Goal: Task Accomplishment & Management: Use online tool/utility

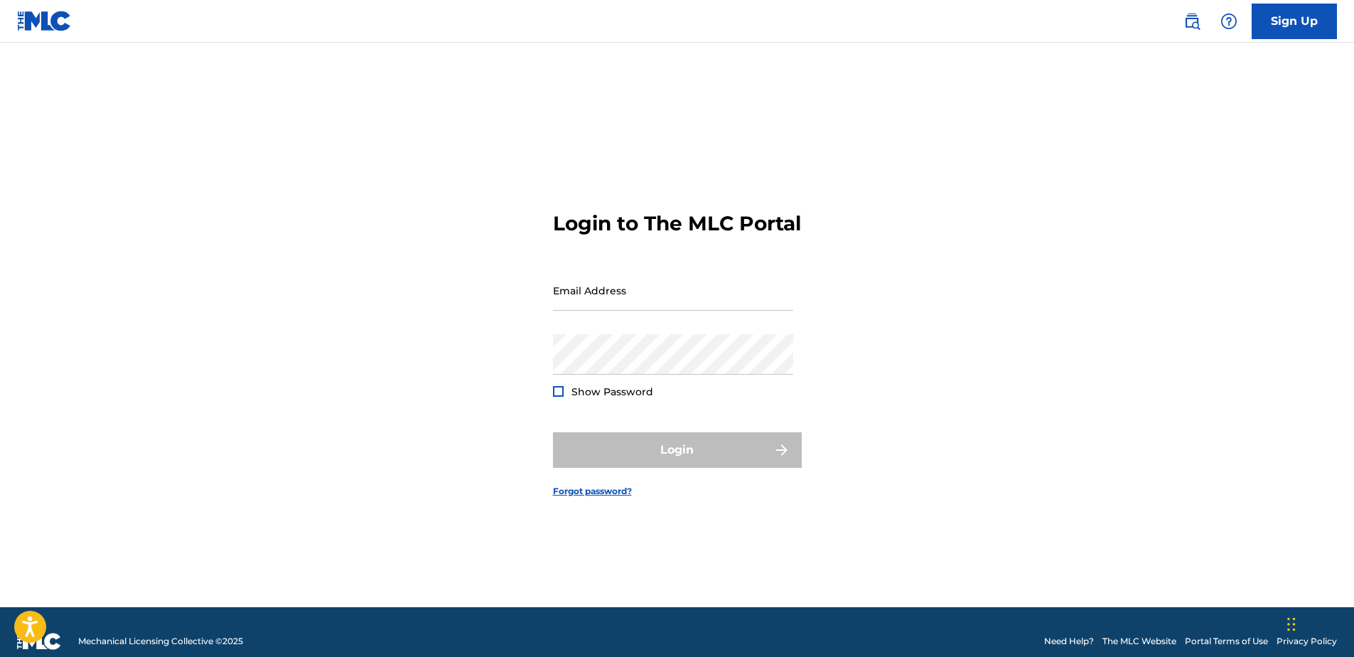
type input "[PERSON_NAME][EMAIL_ADDRESS][PERSON_NAME][DOMAIN_NAME]"
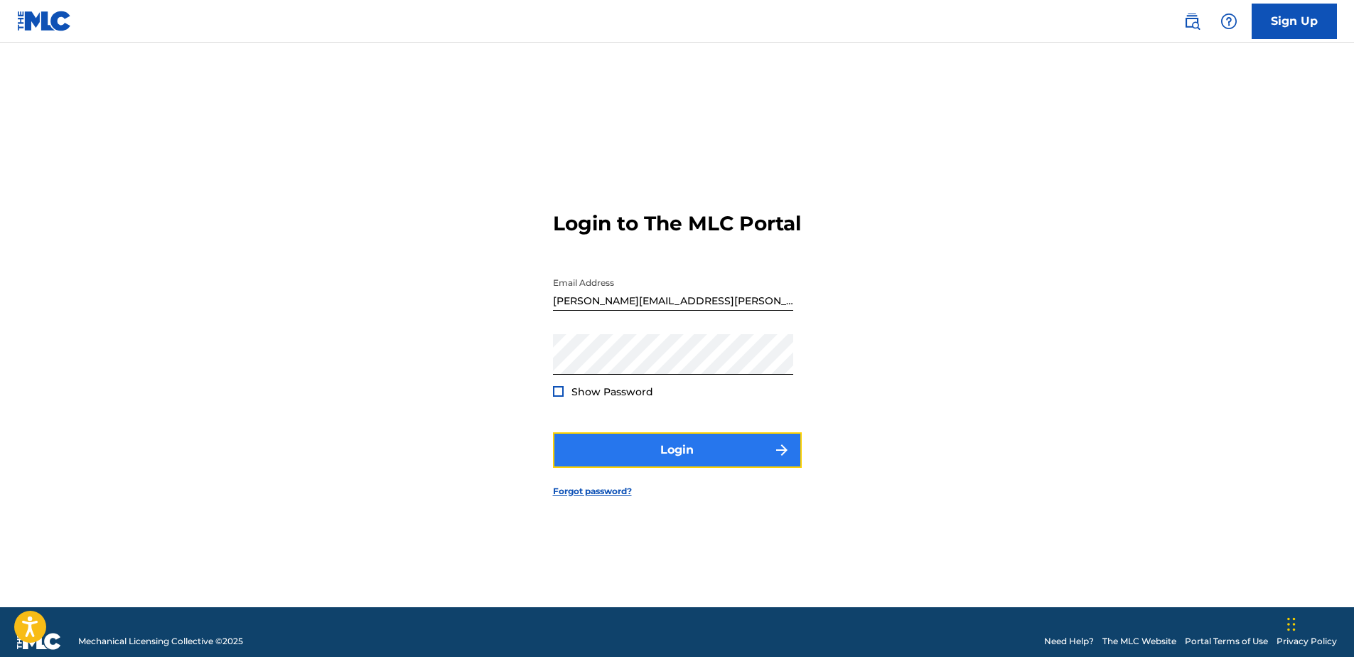
click at [709, 453] on button "Login" at bounding box center [677, 450] width 249 height 36
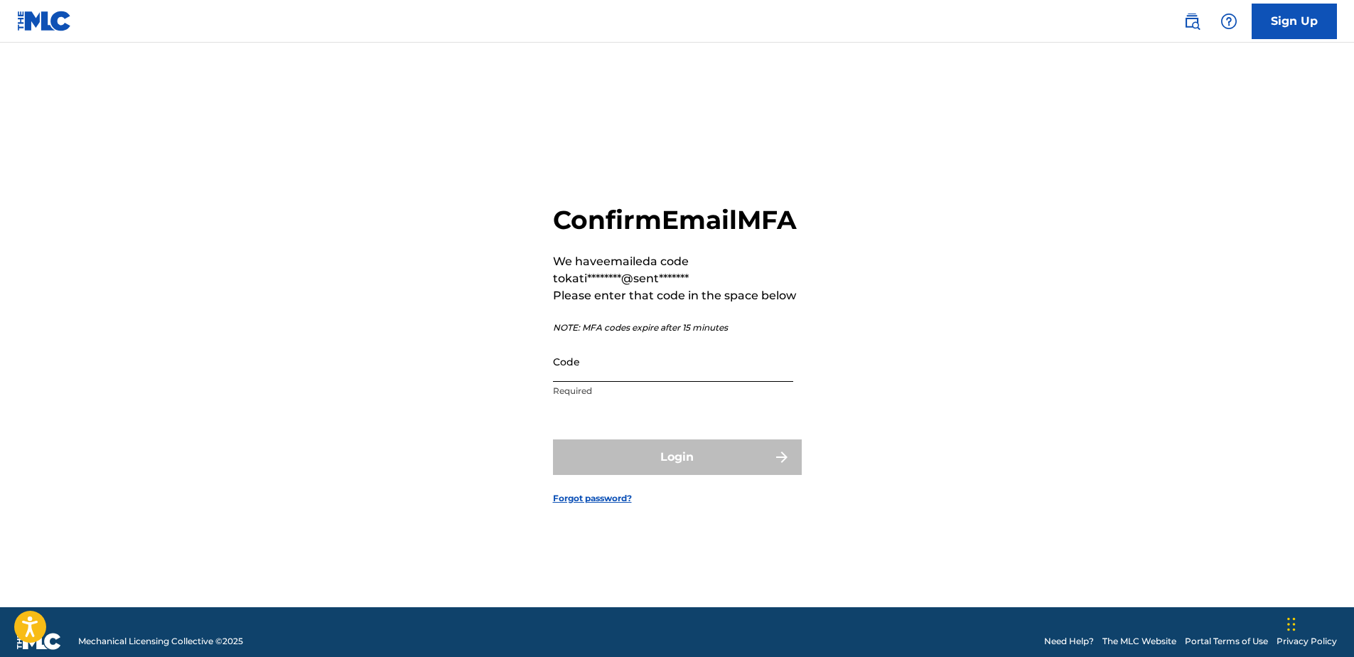
click at [642, 382] on input "Code" at bounding box center [673, 361] width 240 height 41
paste input "541280"
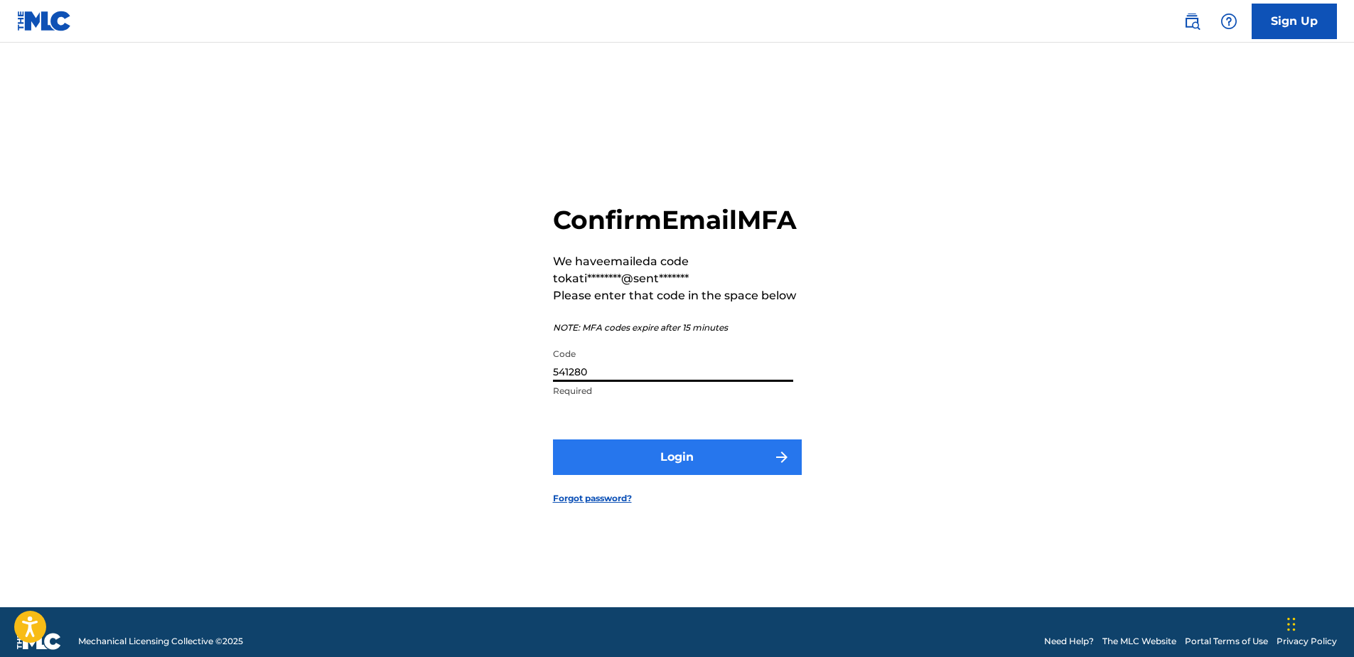
type input "541280"
click at [614, 460] on button "Login" at bounding box center [677, 457] width 249 height 36
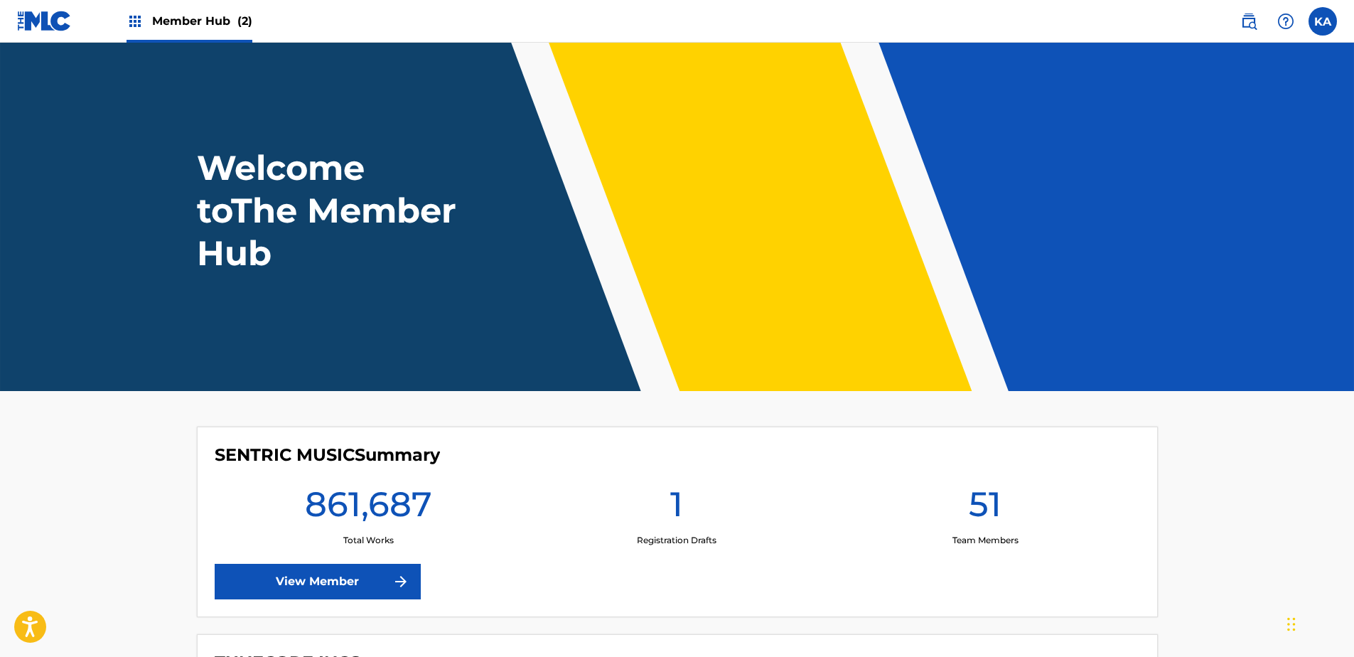
click at [63, 22] on img at bounding box center [44, 21] width 55 height 21
click at [190, 16] on span "Member Hub (2)" at bounding box center [202, 21] width 100 height 16
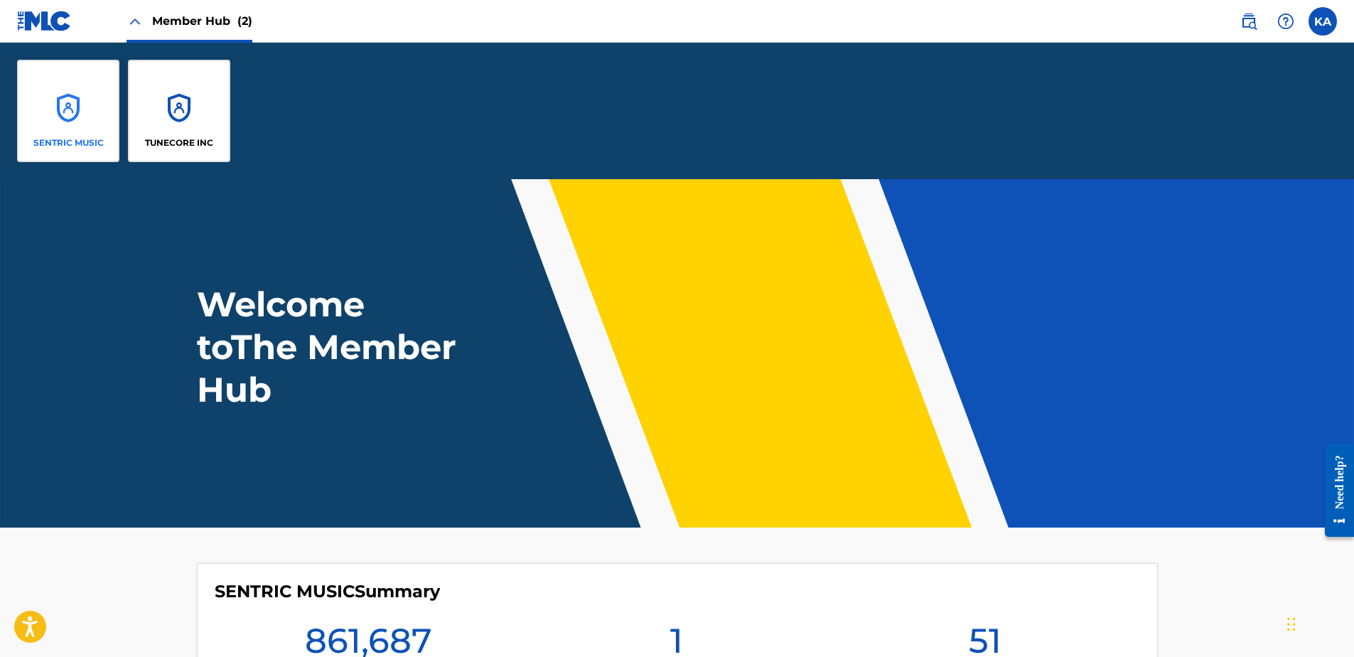
click at [72, 124] on div "SENTRIC MUSIC" at bounding box center [68, 111] width 102 height 102
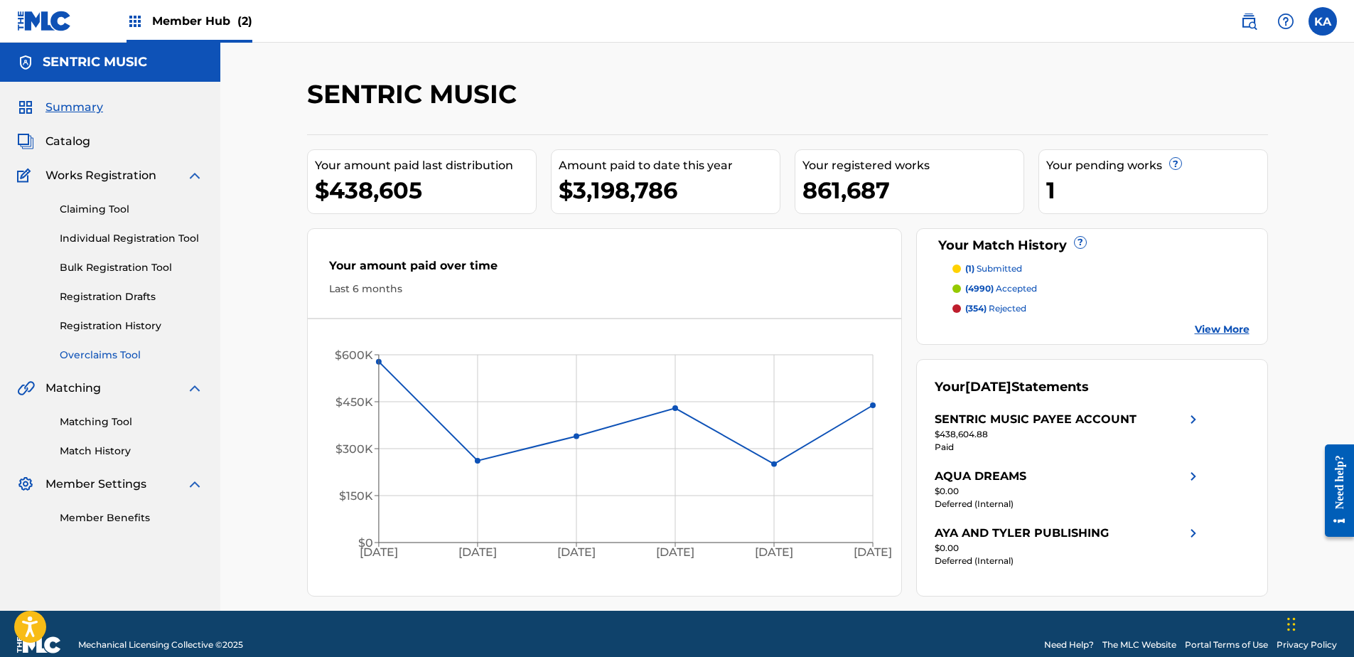
click at [120, 355] on link "Overclaims Tool" at bounding box center [132, 354] width 144 height 15
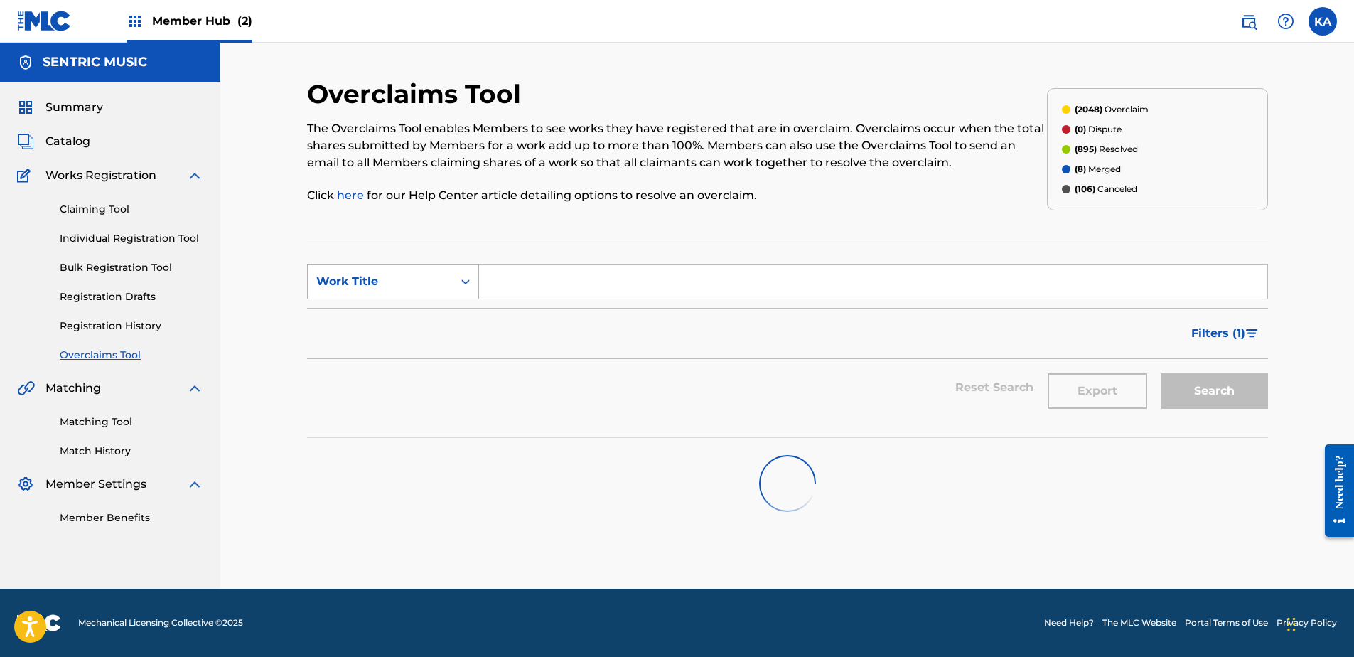
click at [436, 286] on div "Work Title" at bounding box center [380, 281] width 128 height 17
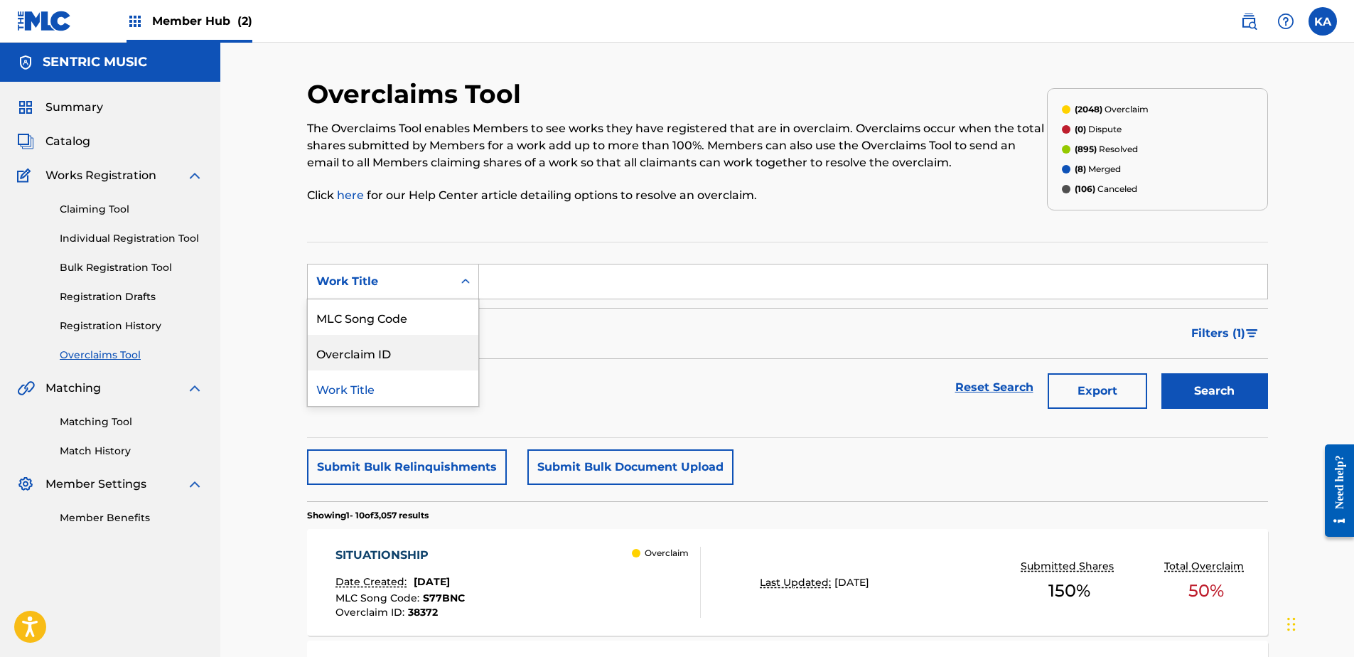
click at [391, 355] on div "Overclaim ID" at bounding box center [393, 353] width 171 height 36
click at [537, 300] on form "SearchWithCriteriacaace868-21c6-49a9-b79d-a96edd4b6905 Overclaim ID Filter Stat…" at bounding box center [787, 340] width 961 height 152
click at [557, 281] on input "Search Form" at bounding box center [873, 281] width 788 height 34
paste input "26914"
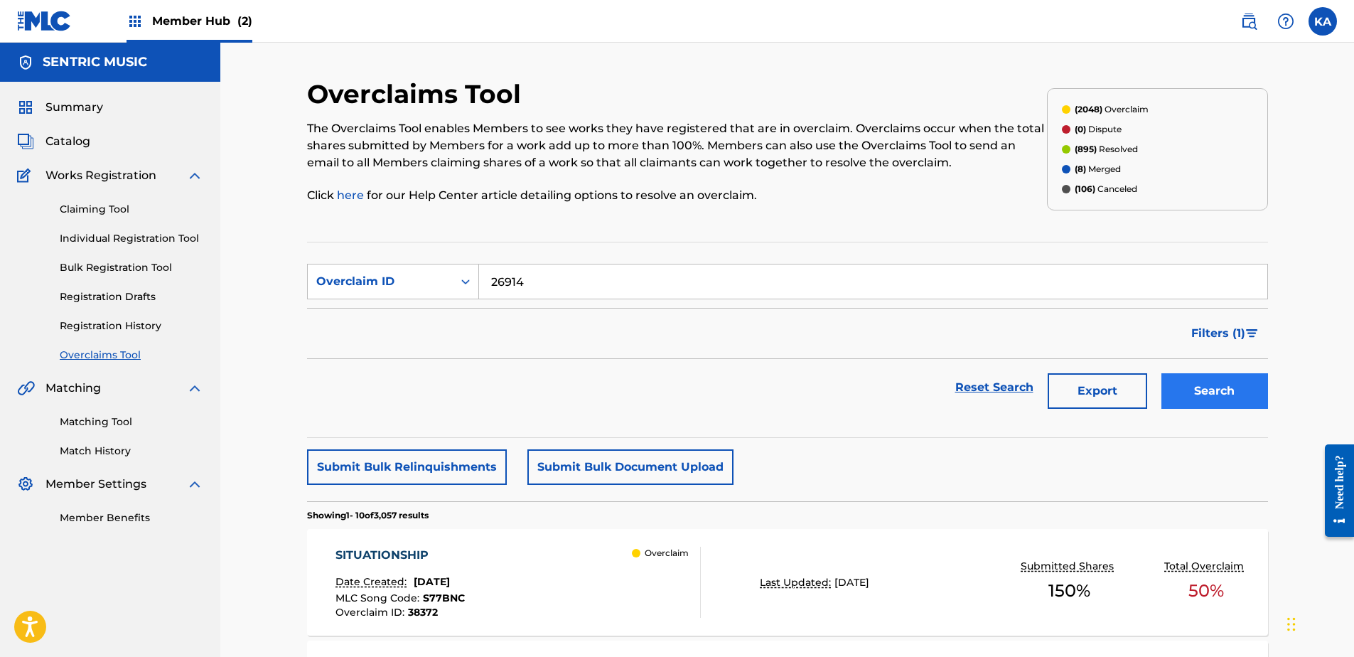
type input "26914"
click at [1187, 392] on button "Search" at bounding box center [1214, 391] width 107 height 36
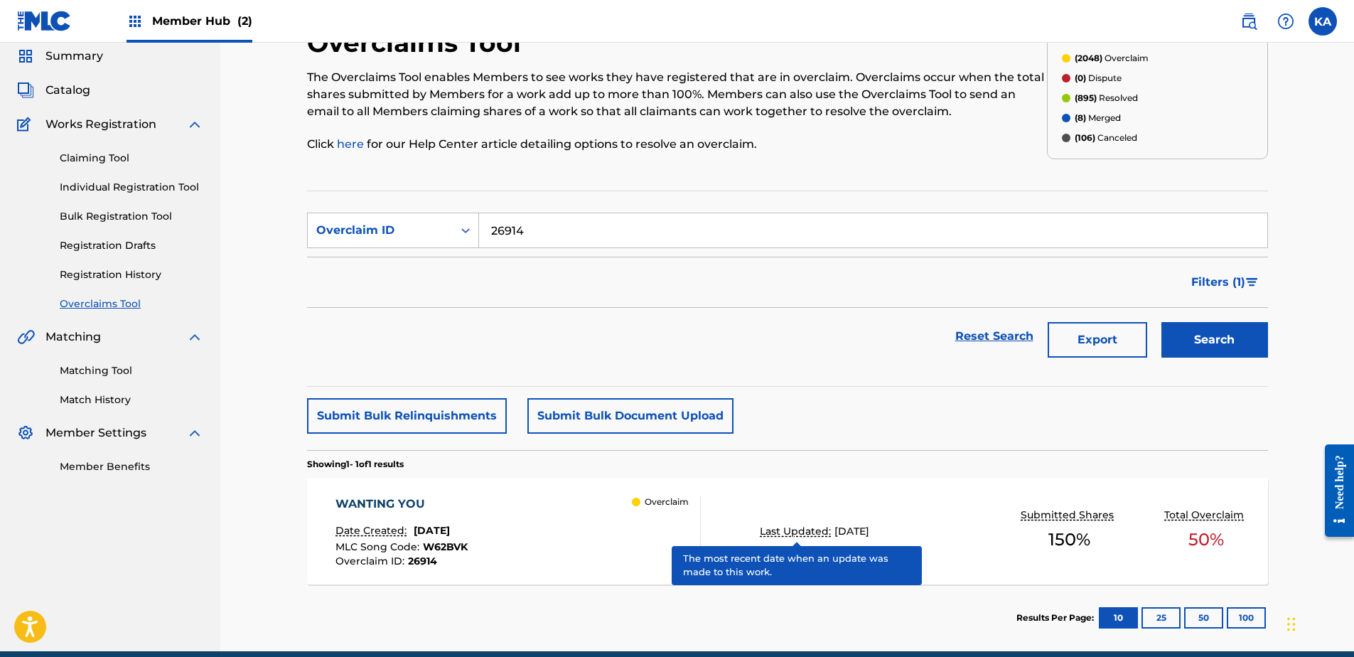
scroll to position [114, 0]
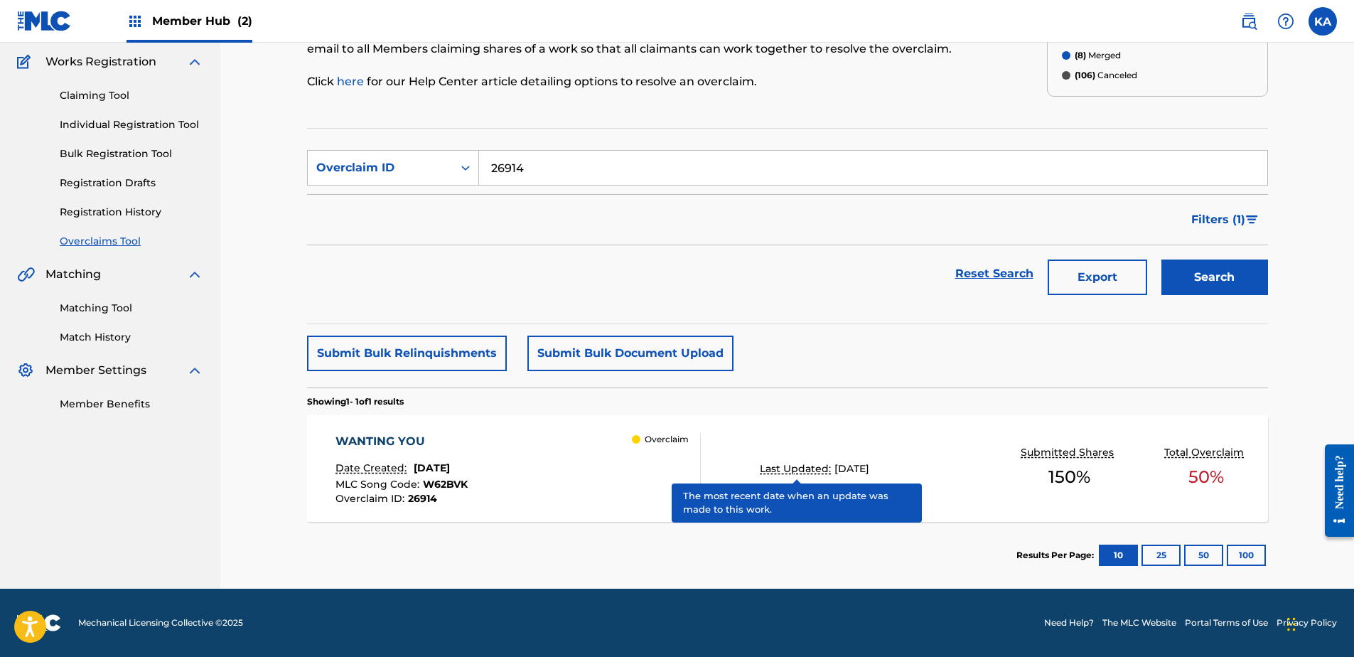
click at [799, 508] on div "WANTING YOU Date Created: July 10, 2025 MLC Song Code : W62BVK Overclaim ID : 2…" at bounding box center [787, 468] width 961 height 107
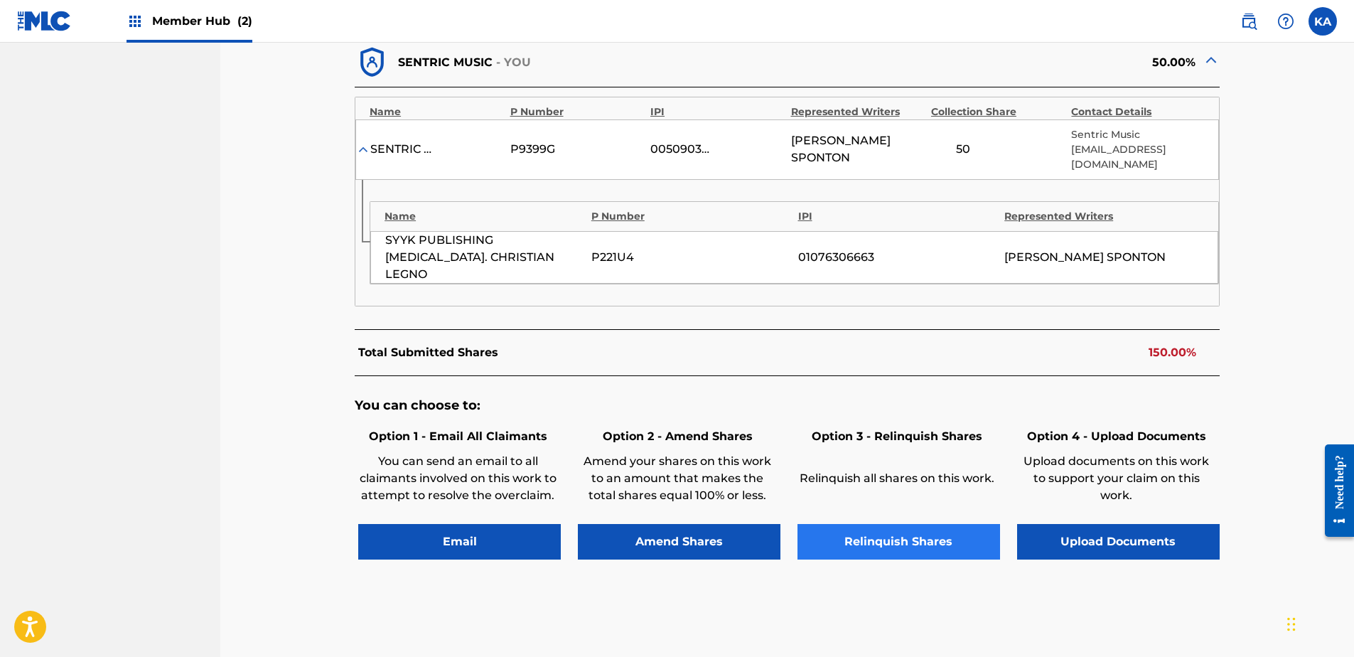
scroll to position [568, 0]
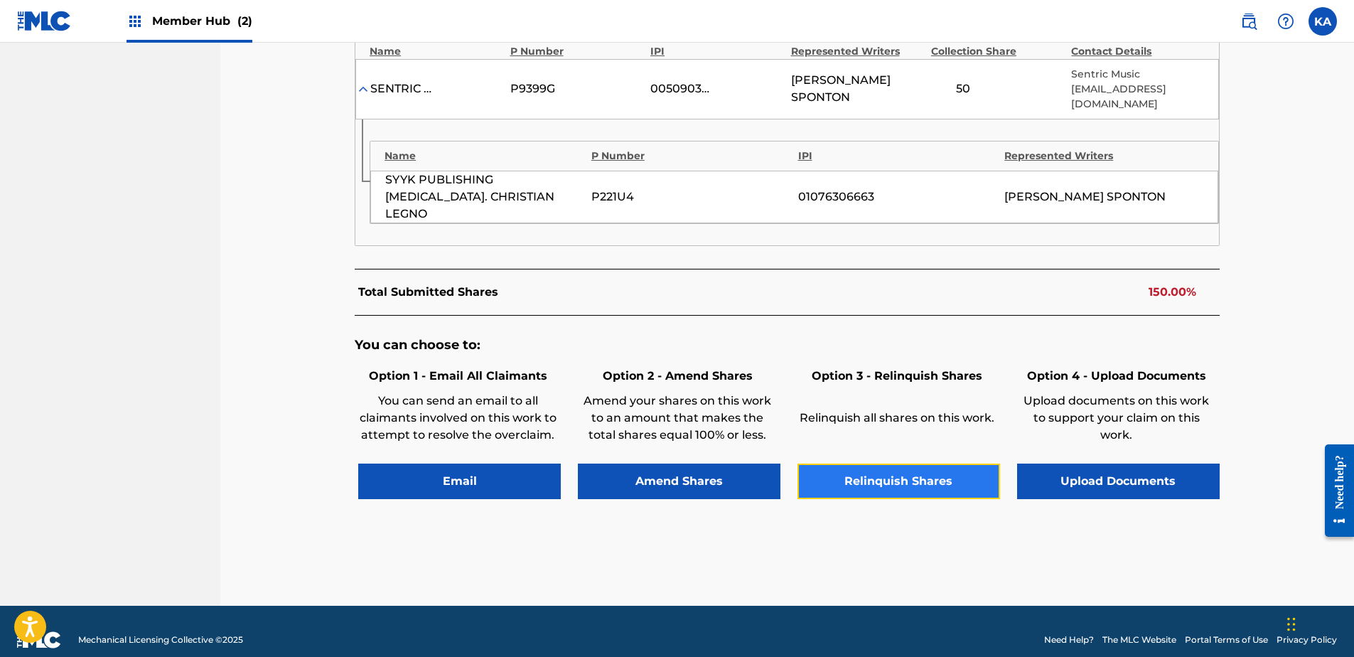
click at [942, 467] on button "Relinquish Shares" at bounding box center [898, 481] width 203 height 36
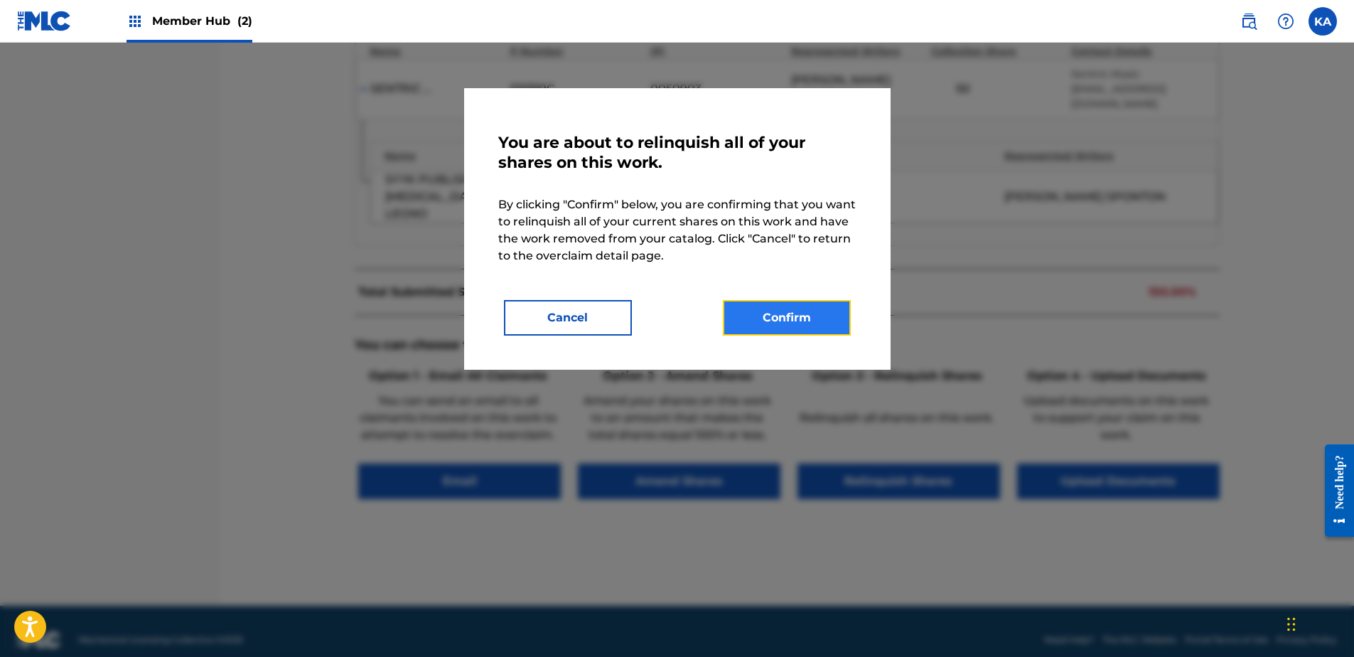
click at [804, 320] on button "Confirm" at bounding box center [787, 318] width 128 height 36
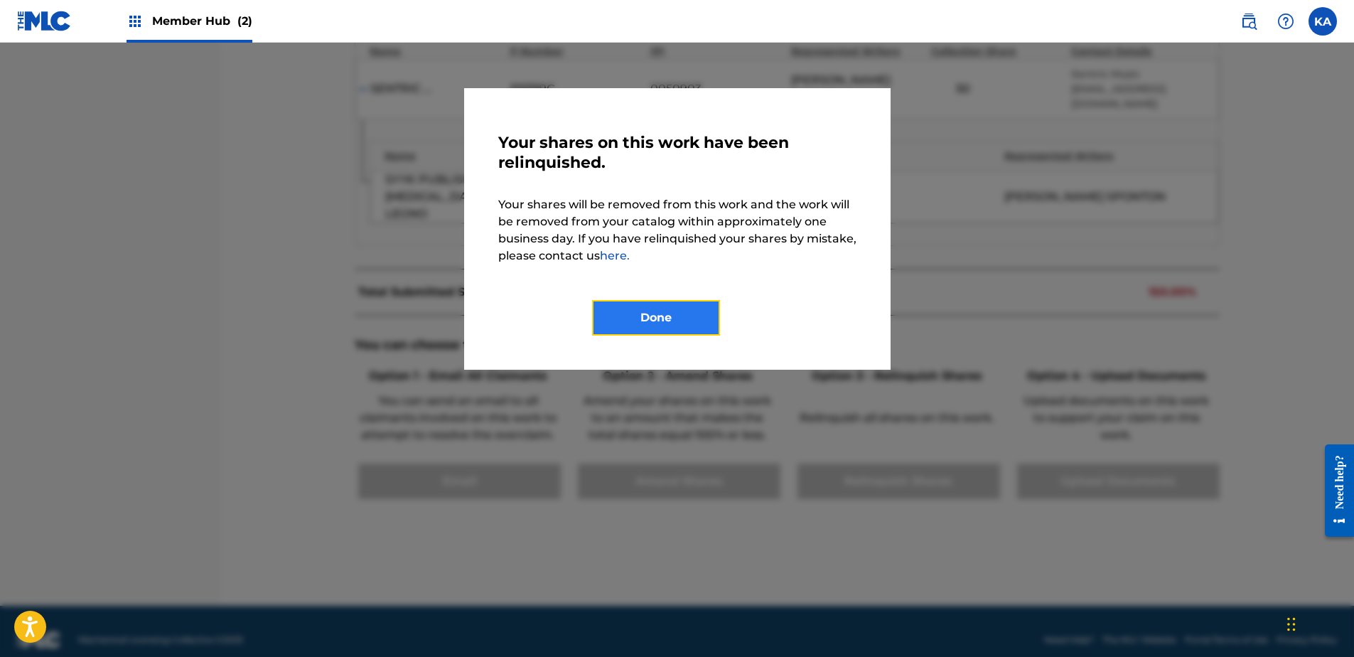
click at [682, 316] on button "Done" at bounding box center [656, 318] width 128 height 36
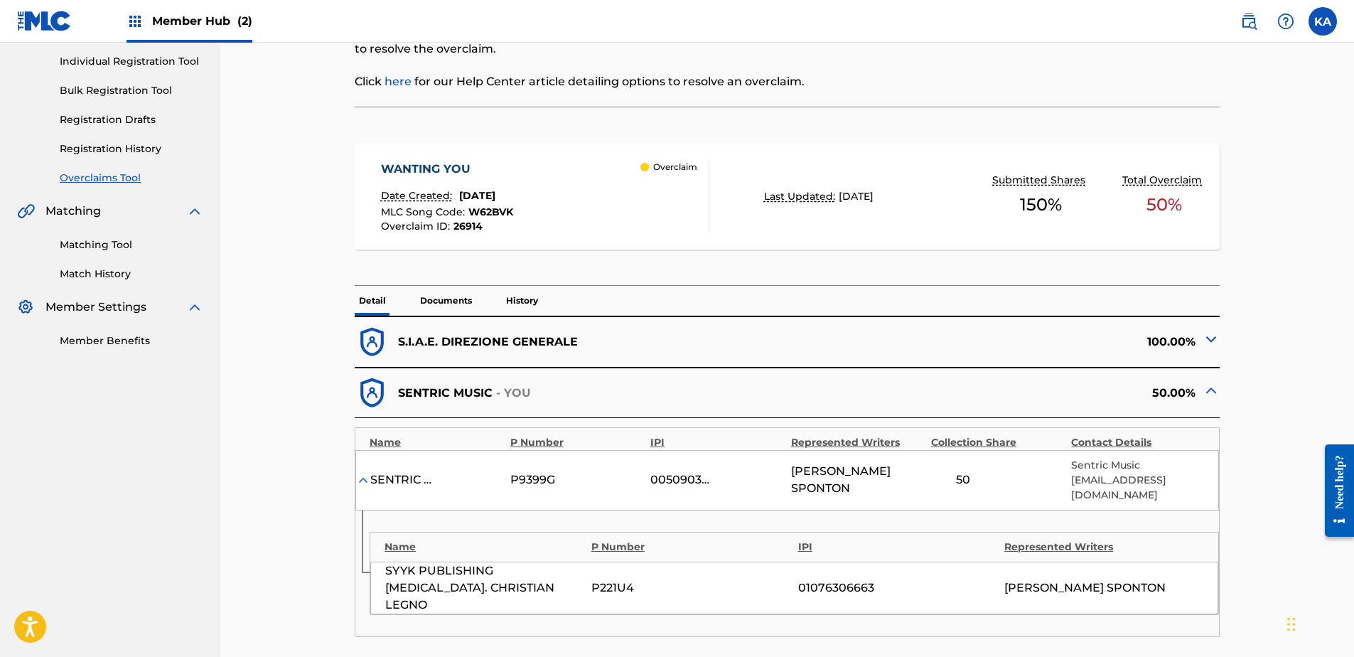
scroll to position [70, 0]
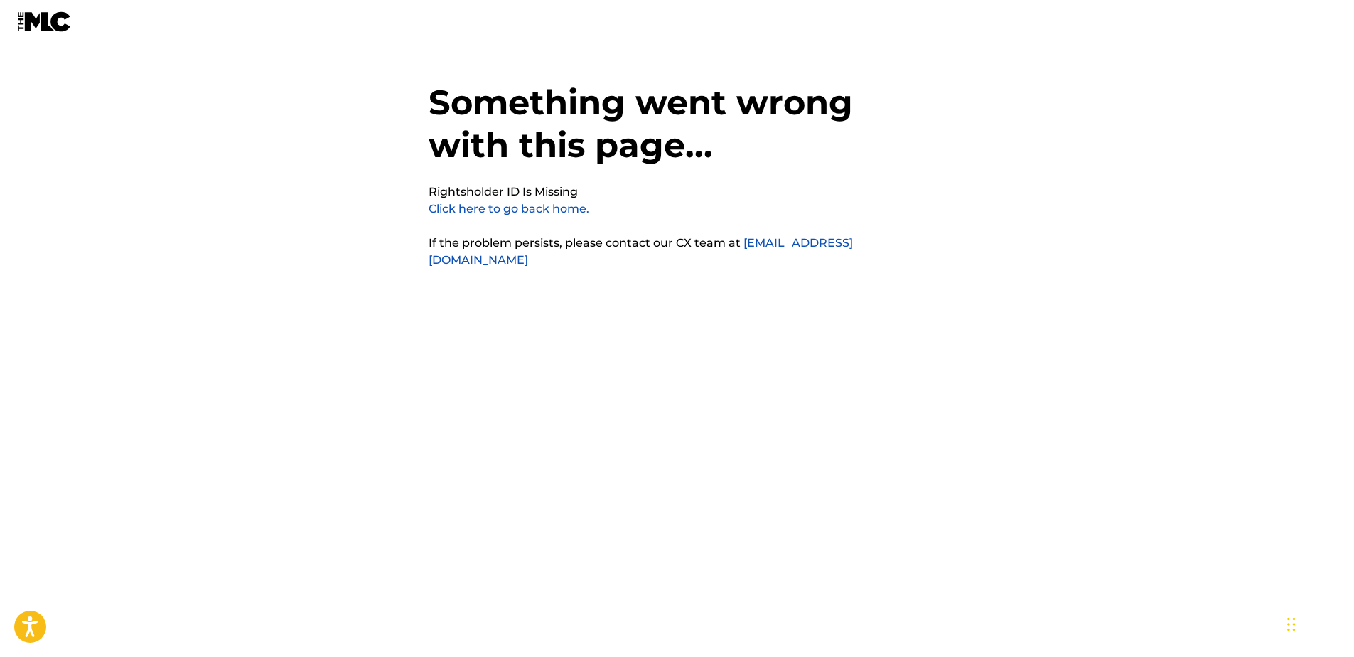
scroll to position [36, 0]
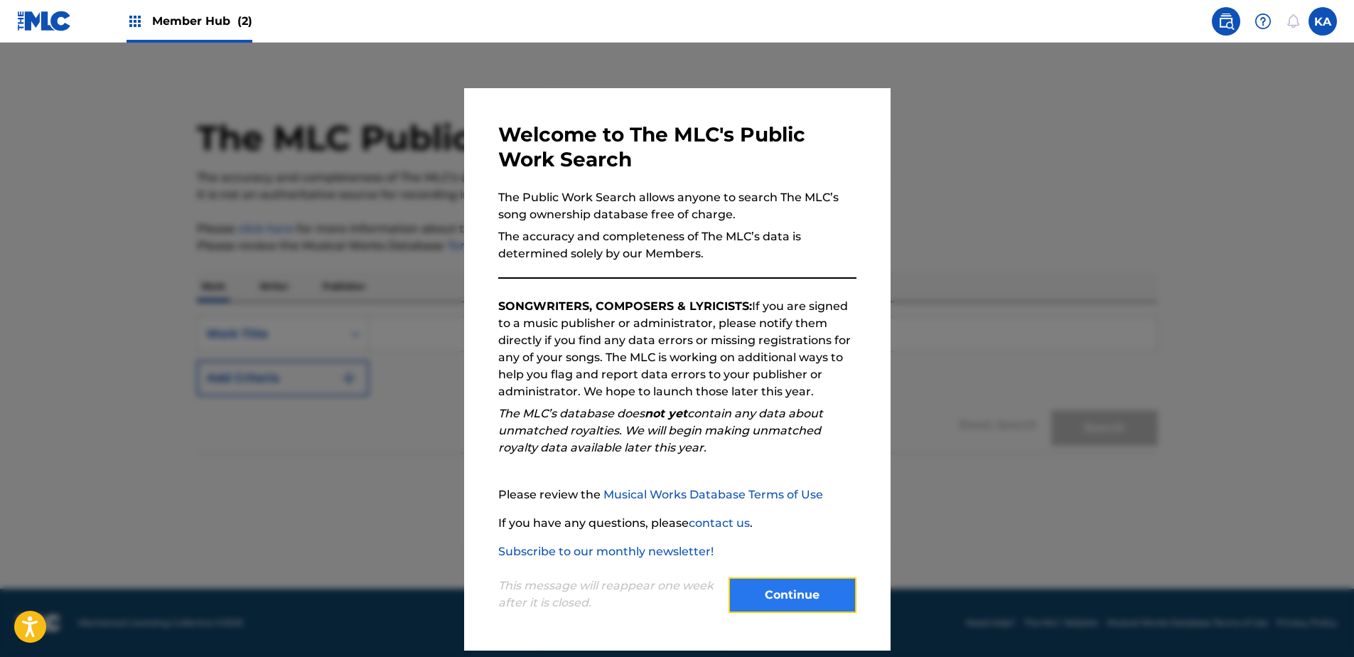
click at [762, 587] on button "Continue" at bounding box center [792, 595] width 128 height 36
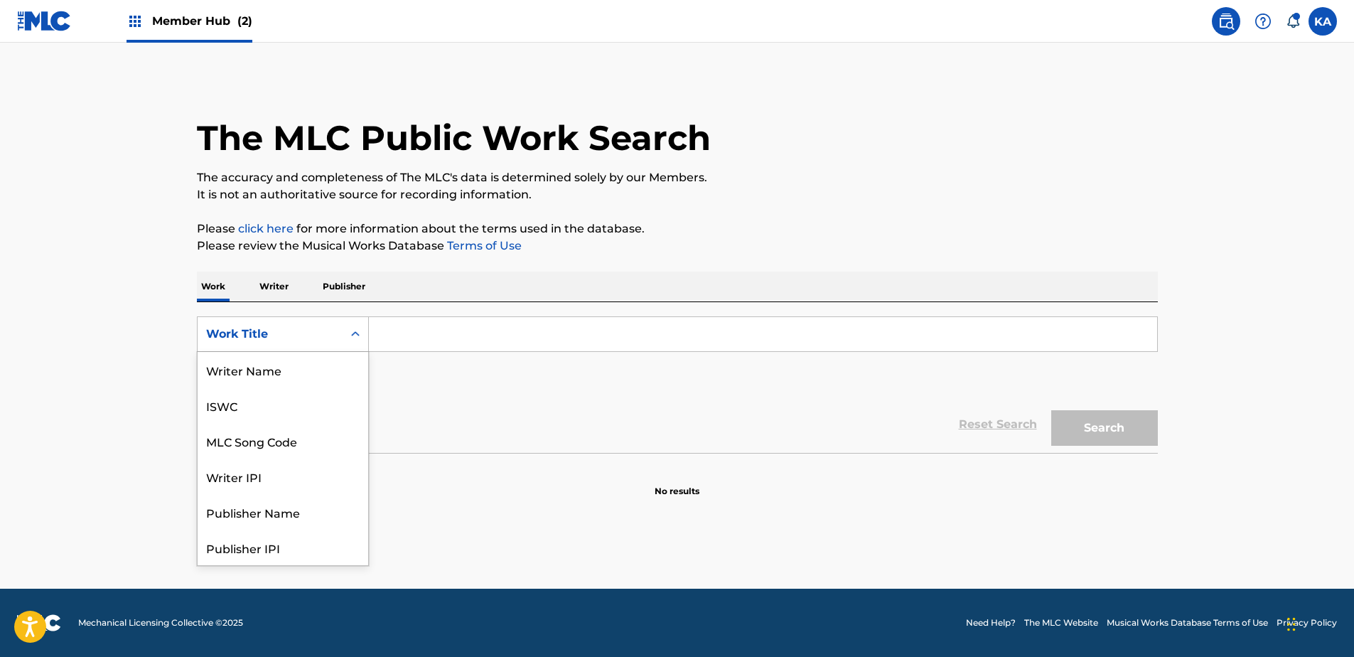
click at [334, 340] on div "Work Title" at bounding box center [270, 333] width 145 height 27
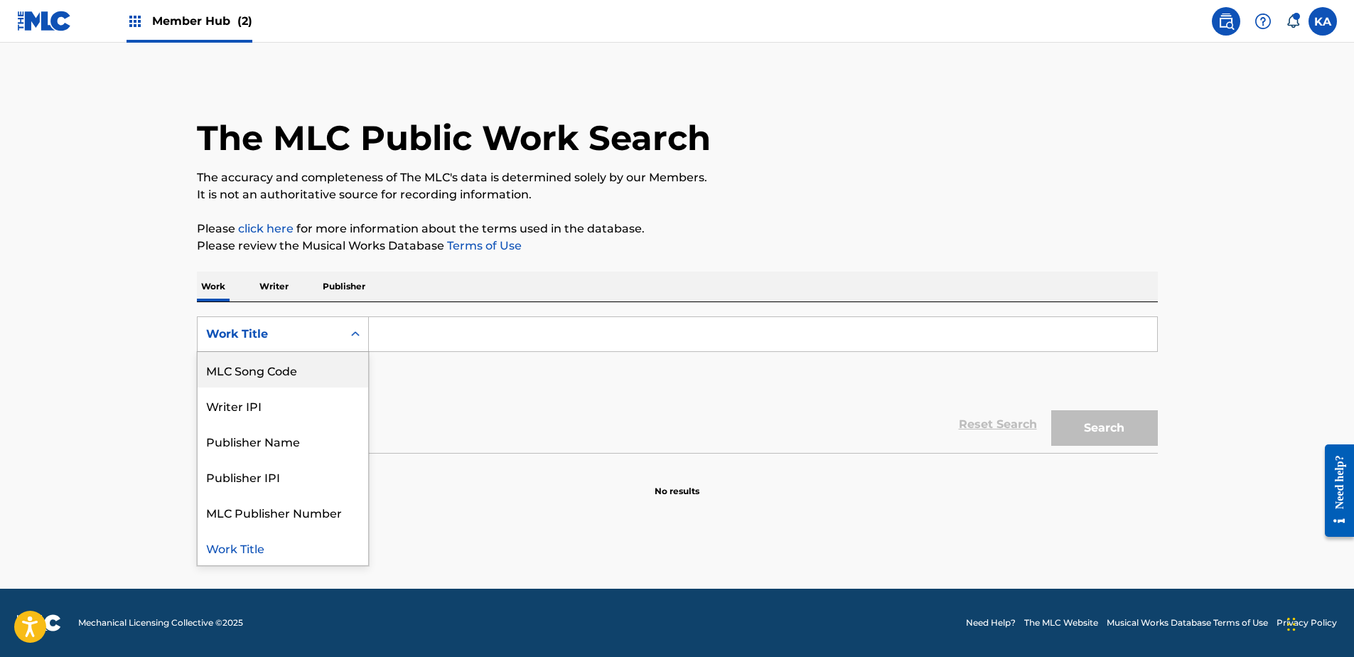
click at [306, 372] on div "MLC Song Code" at bounding box center [283, 370] width 171 height 36
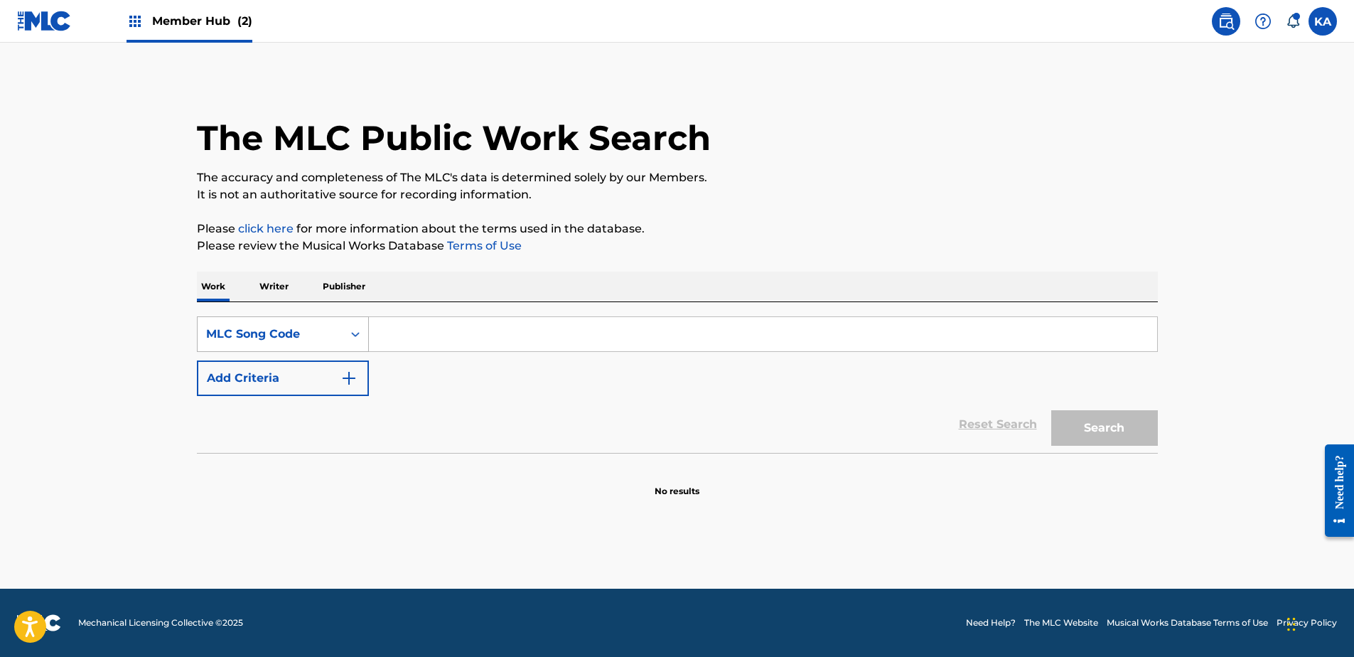
click at [330, 333] on div "MLC Song Code" at bounding box center [270, 333] width 128 height 17
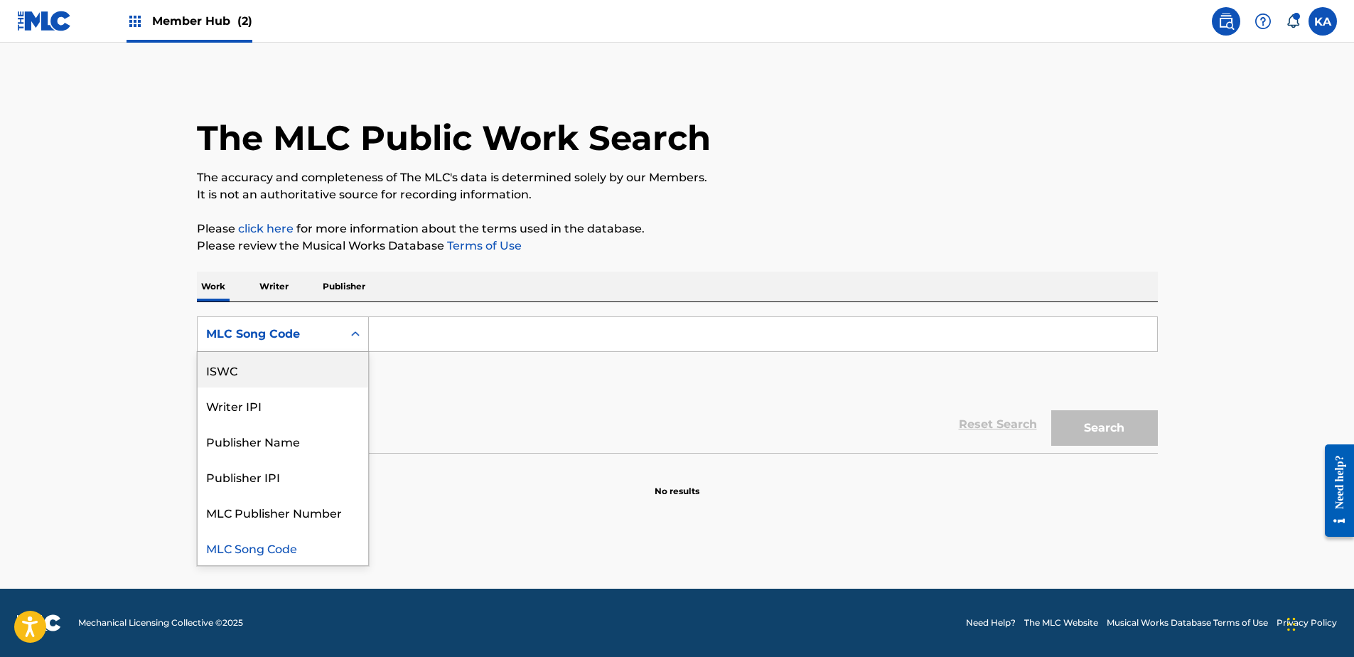
click at [176, 30] on div "Member Hub (2)" at bounding box center [189, 21] width 126 height 42
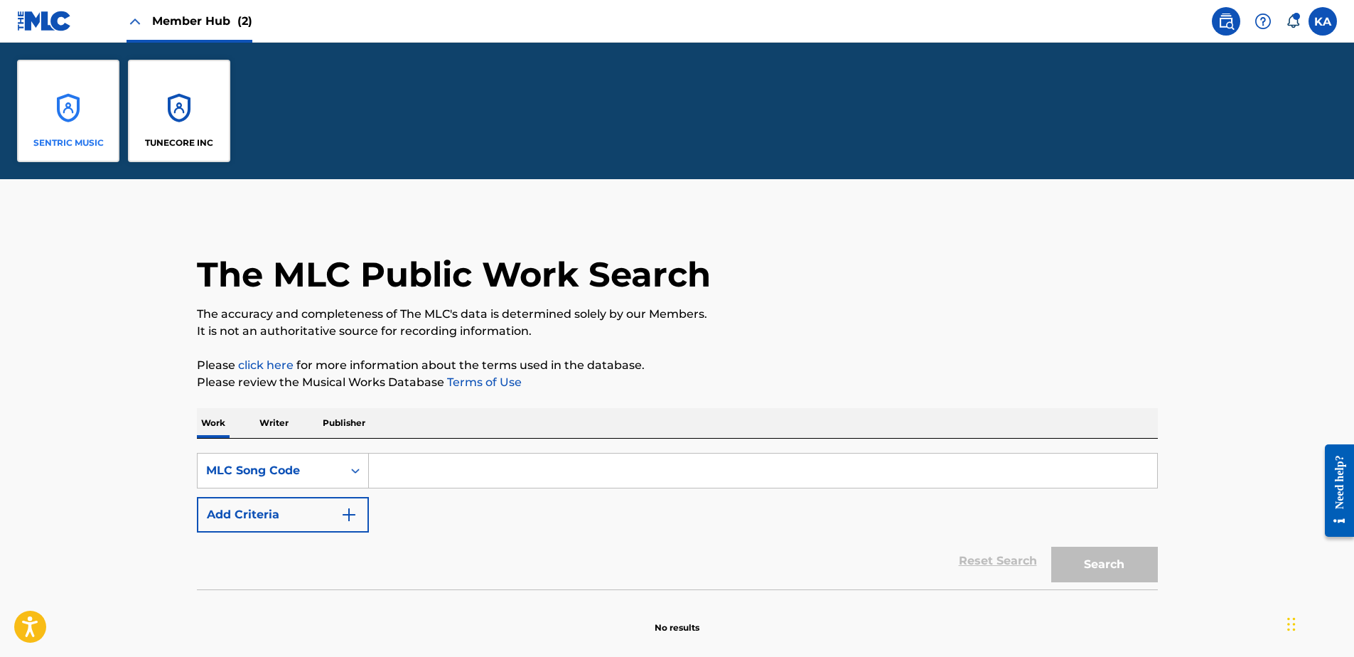
click at [64, 104] on div "SENTRIC MUSIC" at bounding box center [68, 111] width 102 height 102
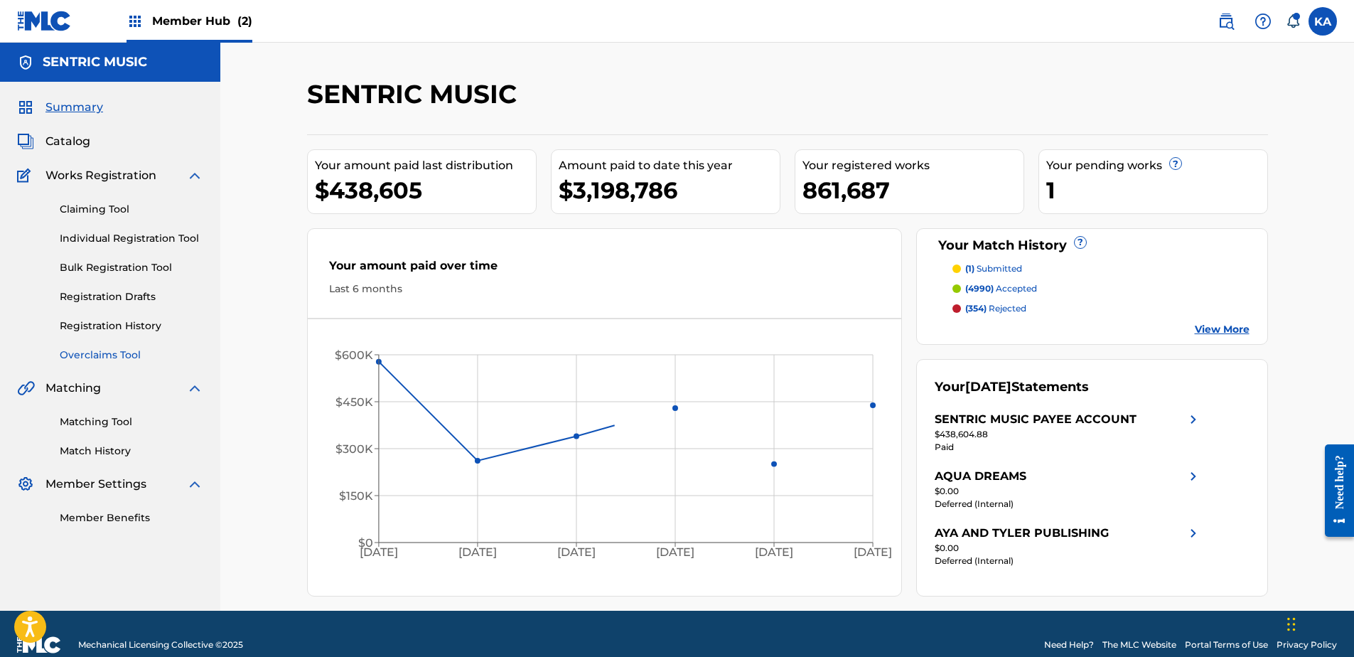
click at [97, 347] on link "Overclaims Tool" at bounding box center [132, 354] width 144 height 15
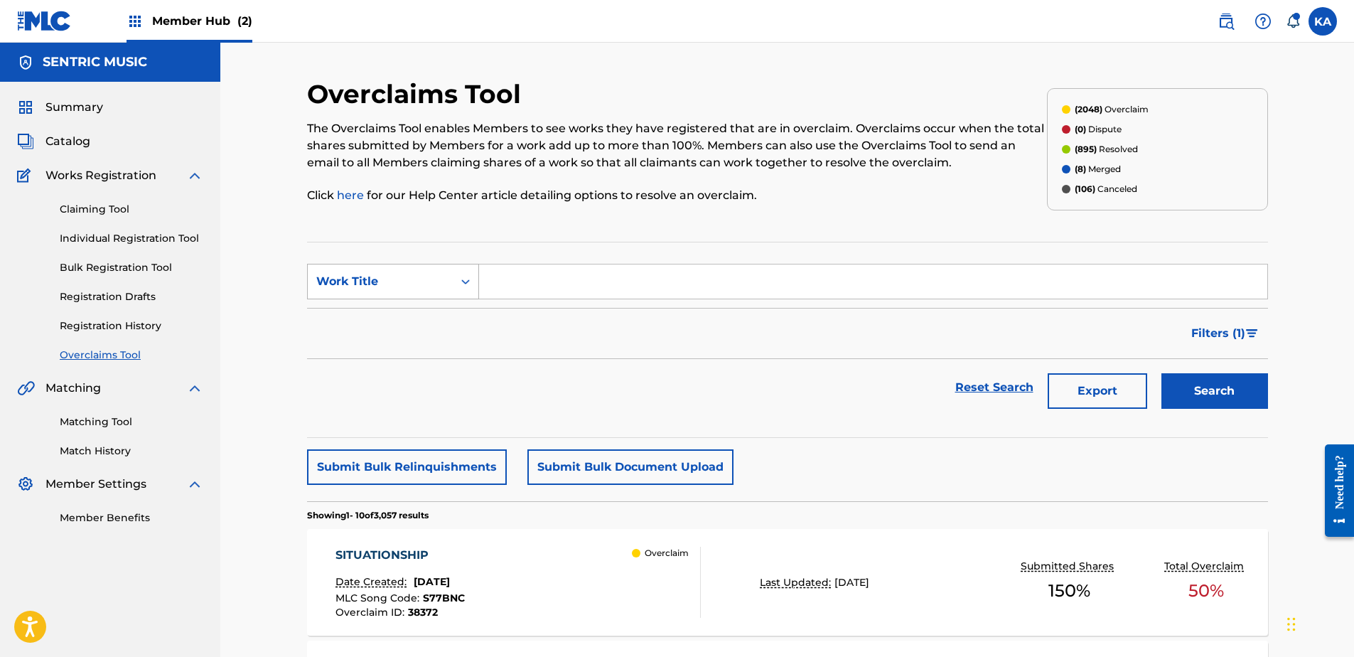
click at [373, 272] on div "Work Title" at bounding box center [380, 281] width 145 height 27
click at [383, 346] on div "Overclaim ID" at bounding box center [393, 353] width 171 height 36
click at [473, 274] on div "Search Form" at bounding box center [466, 282] width 26 height 26
paste input "Search Form"
click at [504, 282] on input "Search Form" at bounding box center [873, 281] width 788 height 34
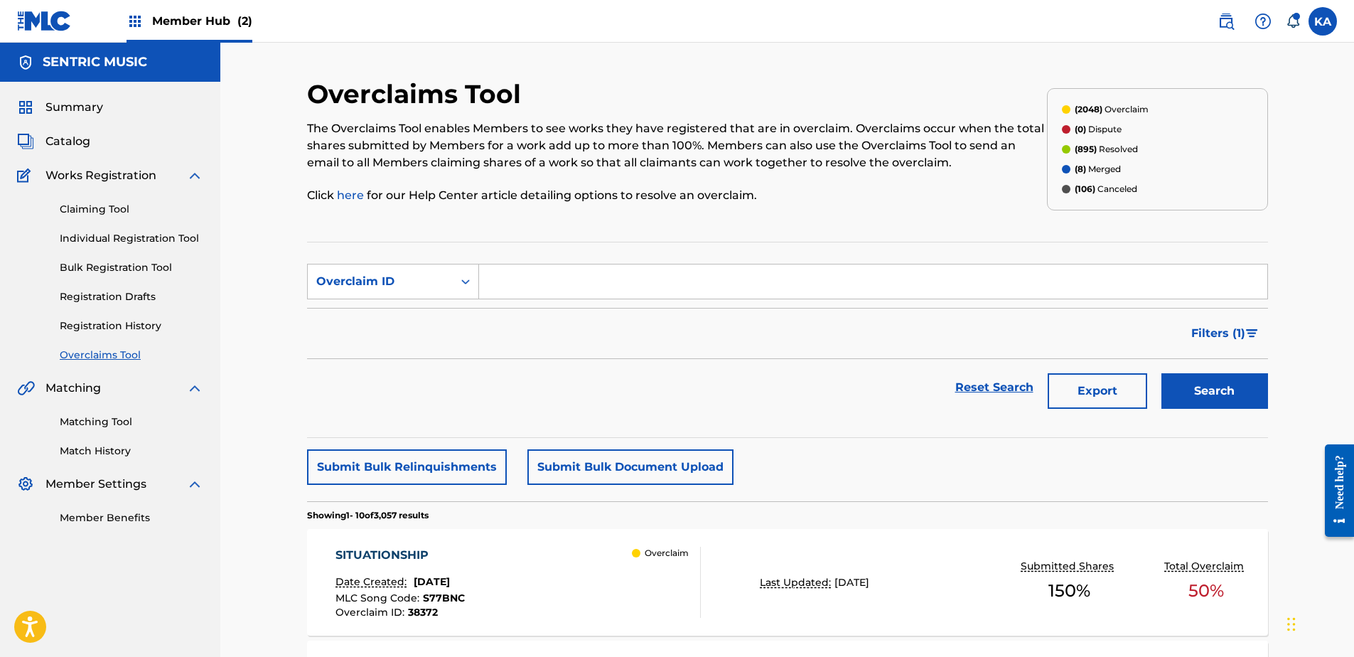
paste input "26918"
type input "26918"
click at [1239, 389] on button "Search" at bounding box center [1214, 391] width 107 height 36
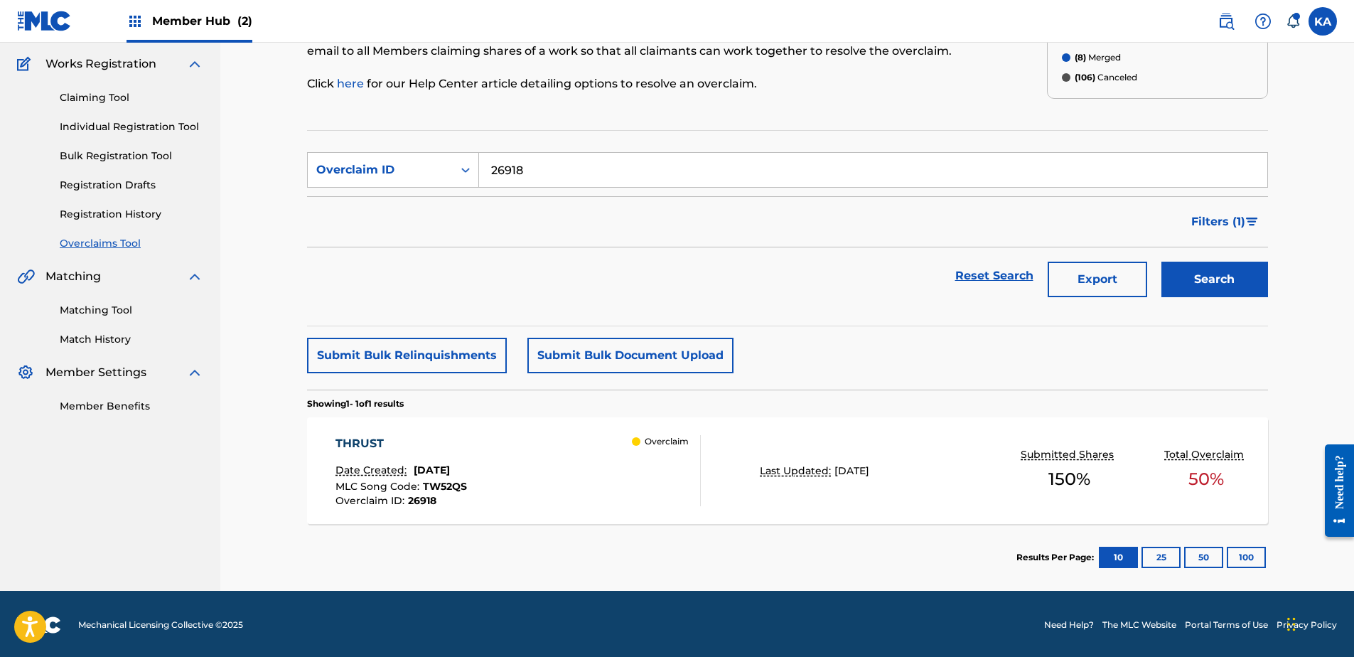
scroll to position [114, 0]
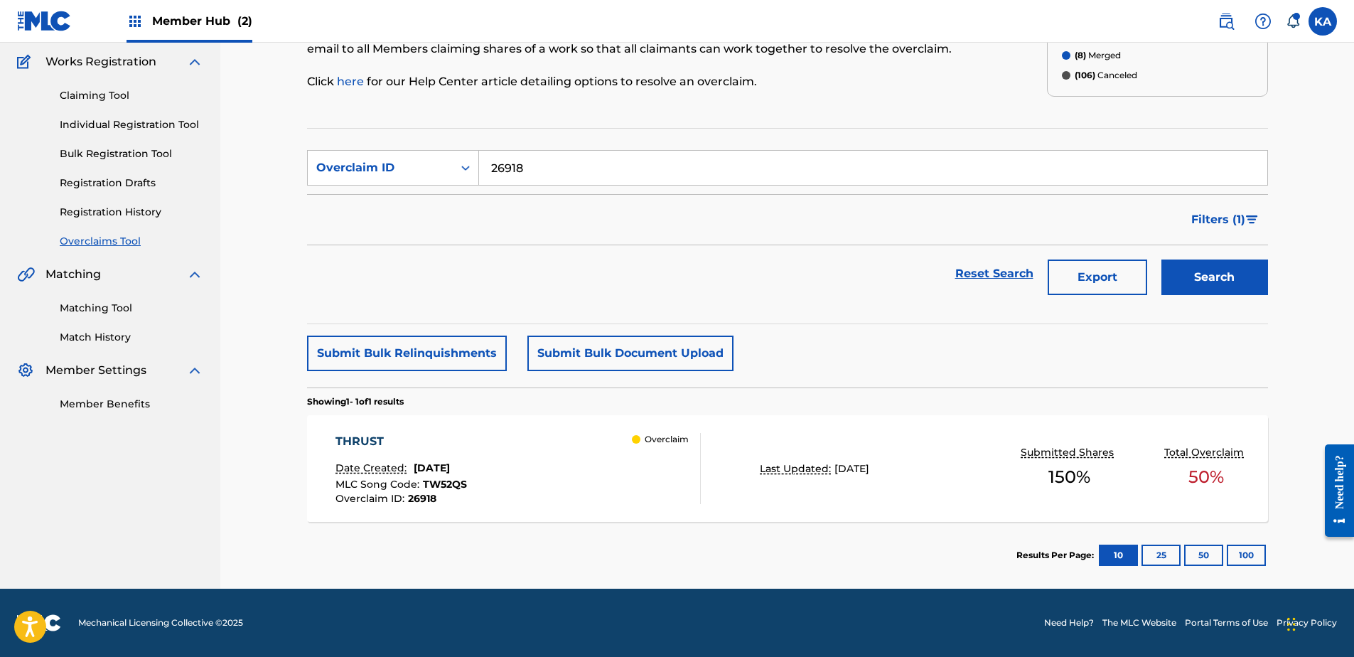
click at [686, 450] on div "Overclaim" at bounding box center [666, 468] width 68 height 71
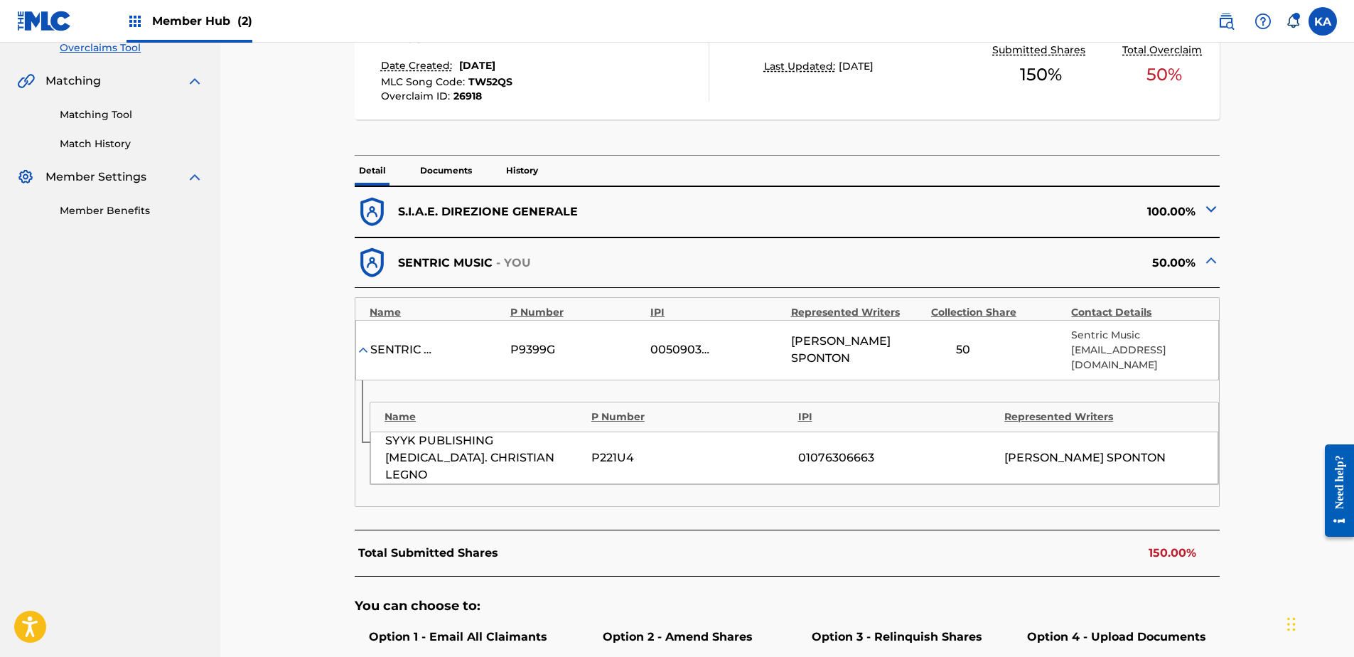
scroll to position [284, 0]
